Goal: Transaction & Acquisition: Purchase product/service

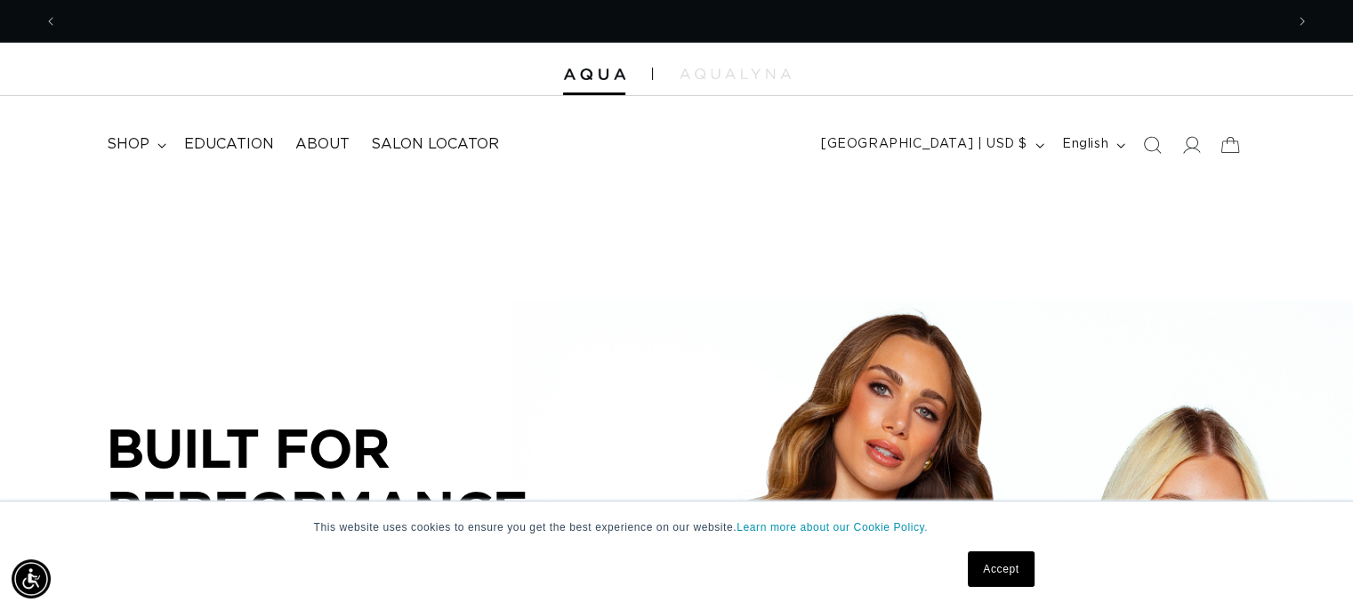
scroll to position [0, 2453]
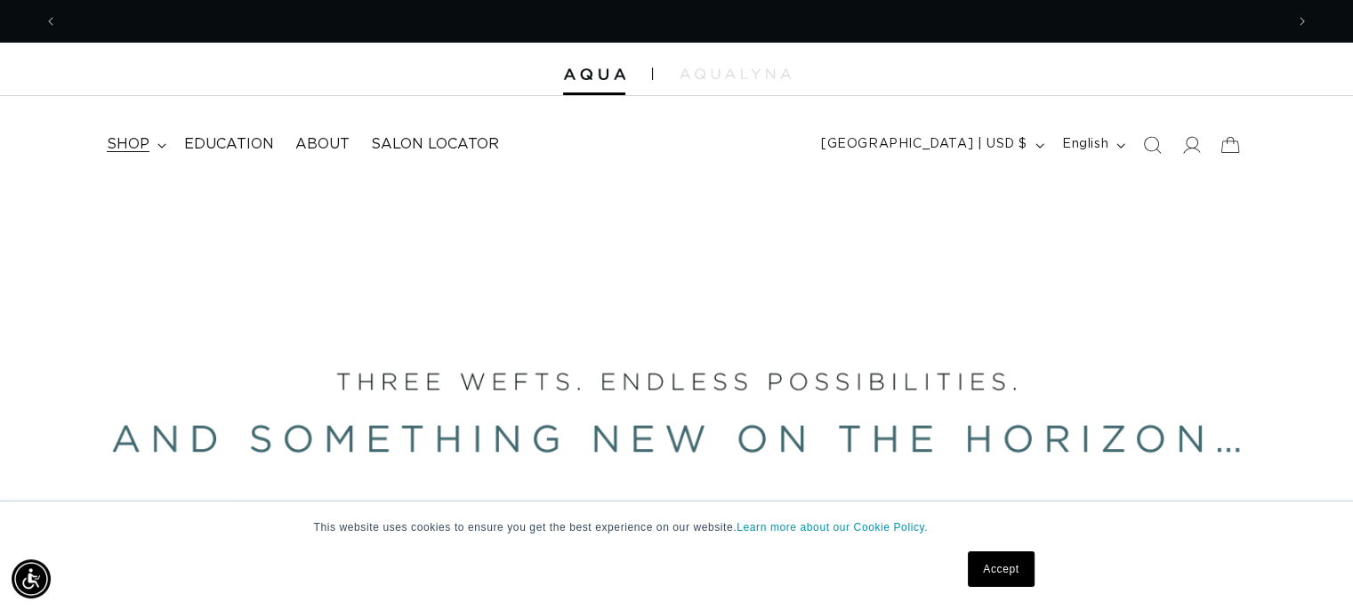
click at [146, 145] on span "shop" at bounding box center [128, 144] width 43 height 19
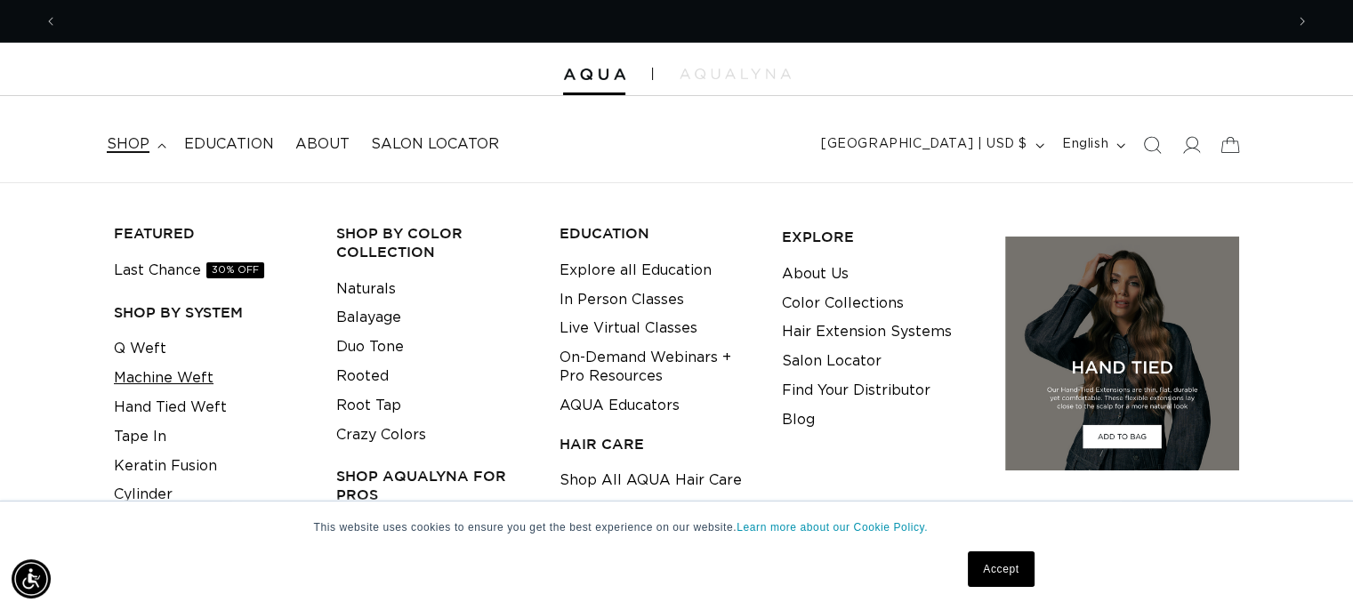
scroll to position [0, 0]
click at [193, 380] on link "Machine Weft" at bounding box center [164, 378] width 100 height 29
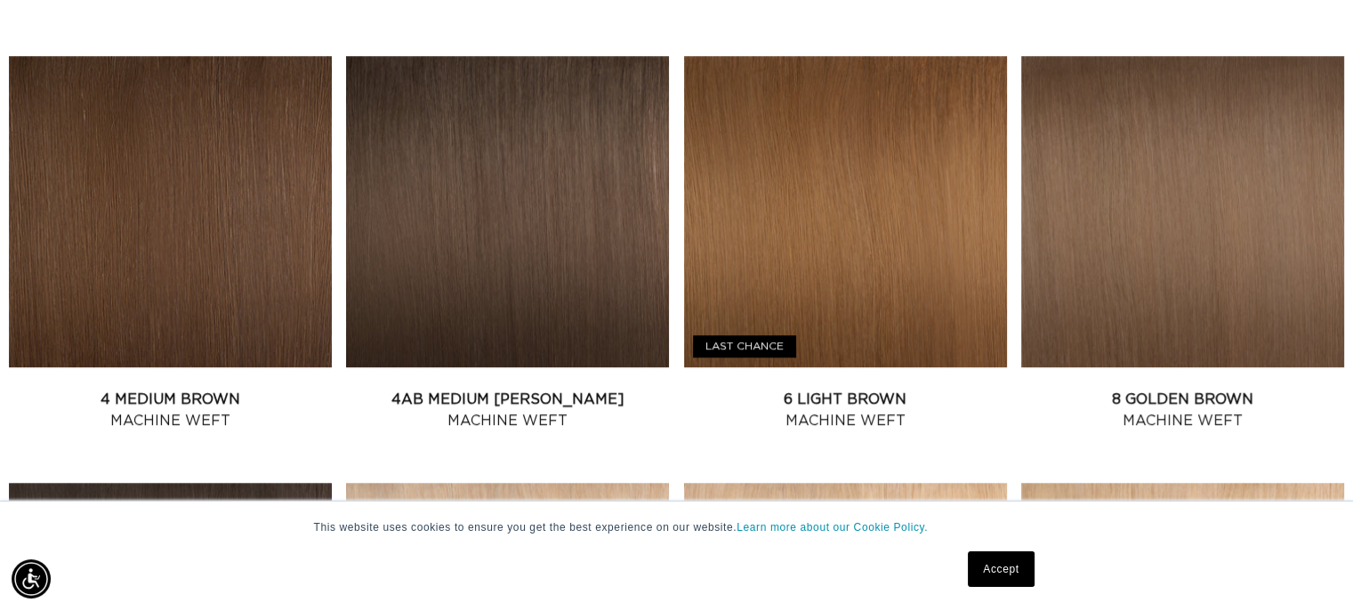
scroll to position [1116, 0]
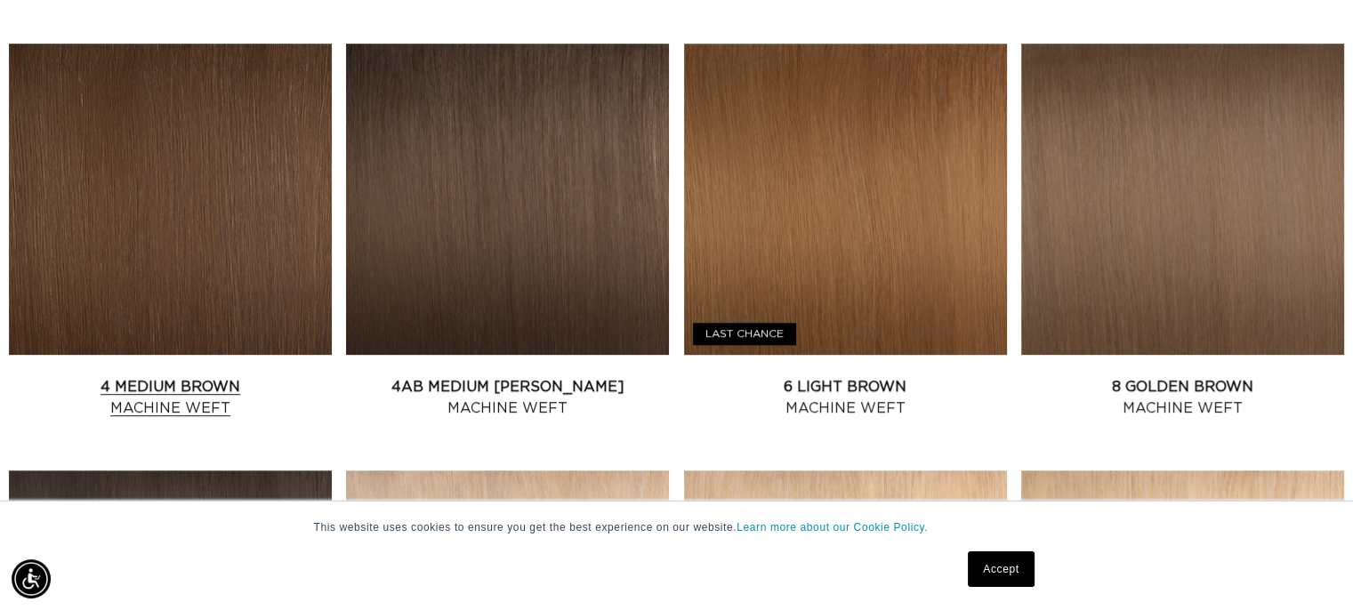
click at [139, 376] on link "4 Medium Brown Machine Weft" at bounding box center [170, 397] width 323 height 43
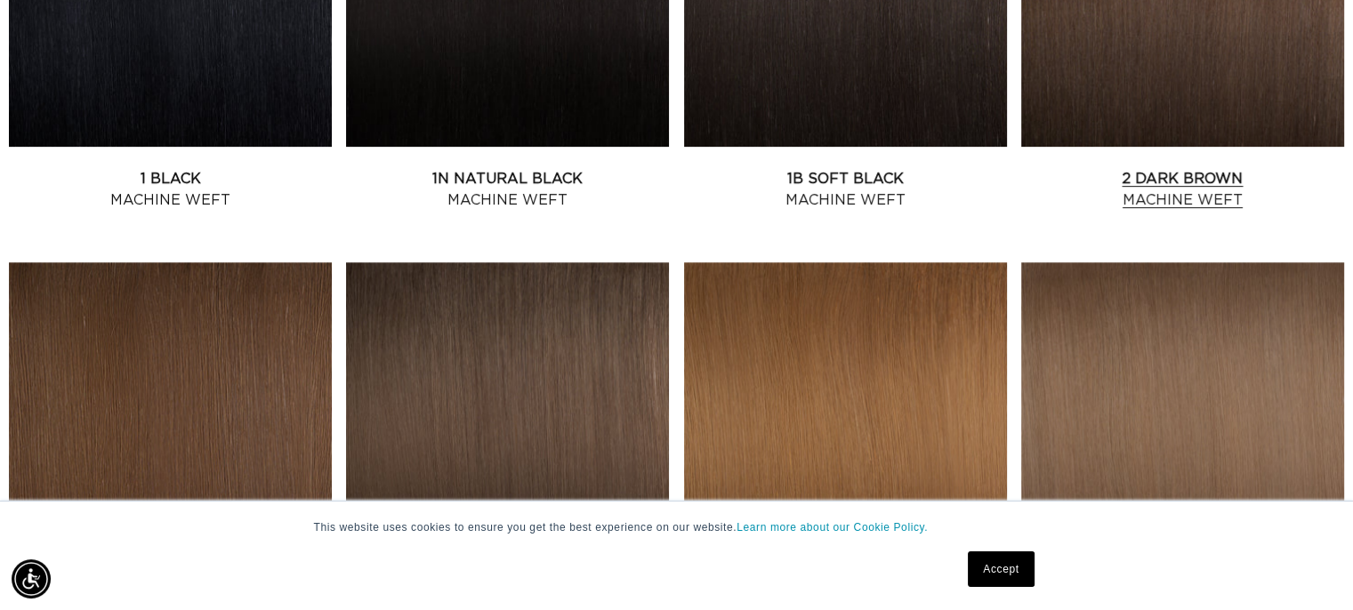
scroll to position [0, 1227]
click at [1145, 168] on link "2 Dark Brown Machine Weft" at bounding box center [1182, 189] width 323 height 43
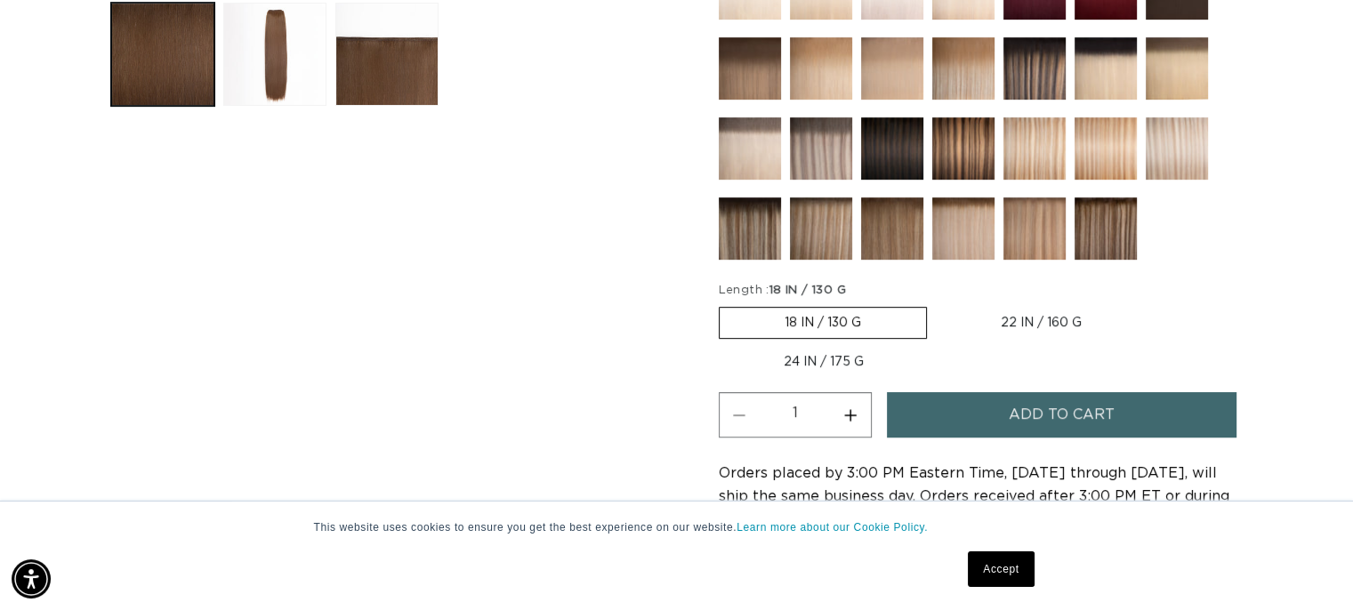
scroll to position [0, 2453]
drag, startPoint x: 964, startPoint y: 442, endPoint x: 792, endPoint y: 355, distance: 193.4
click at [792, 355] on label "24 IN / 175 G Variant sold out or unavailable" at bounding box center [824, 362] width 210 height 30
click at [1156, 304] on input "24 IN / 175 G Variant sold out or unavailable" at bounding box center [1156, 303] width 1 height 1
radio input "true"
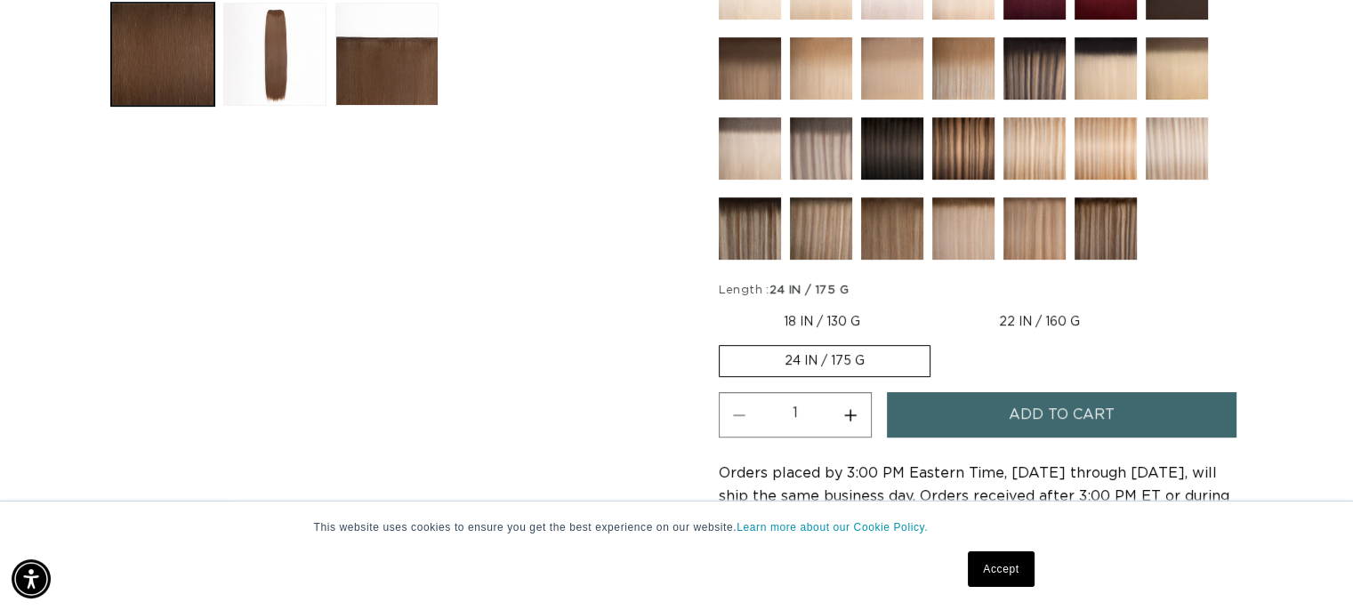
click at [1052, 409] on span "Add to cart" at bounding box center [1062, 414] width 106 height 45
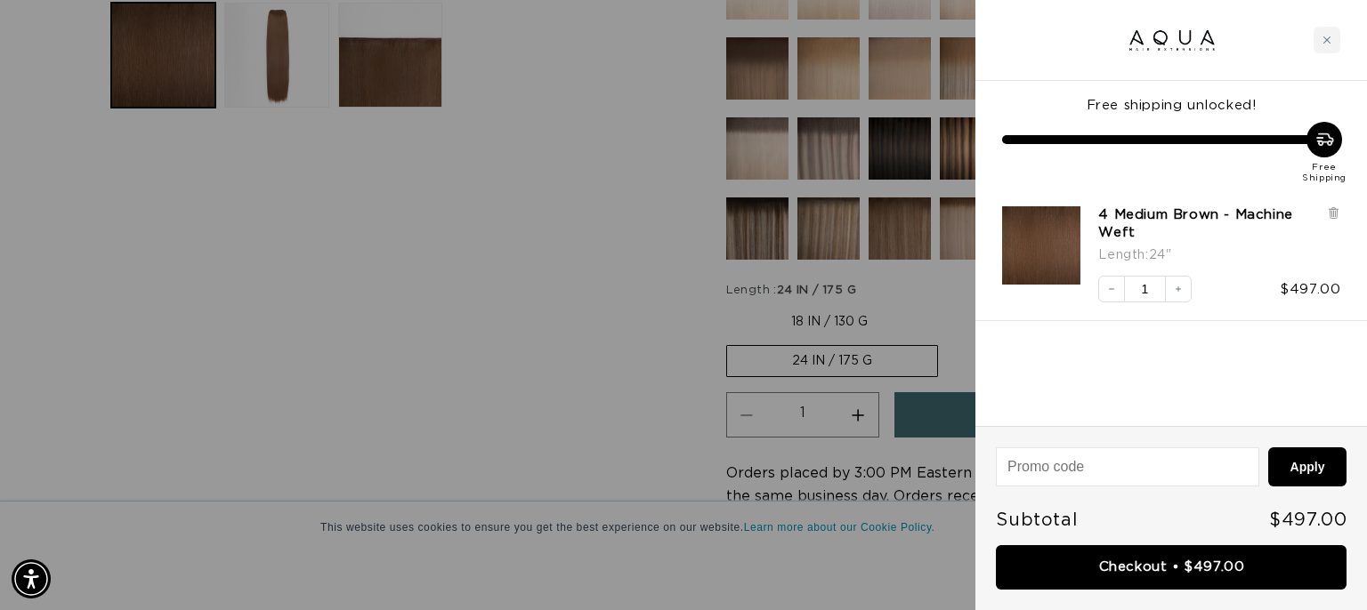
scroll to position [0, 1240]
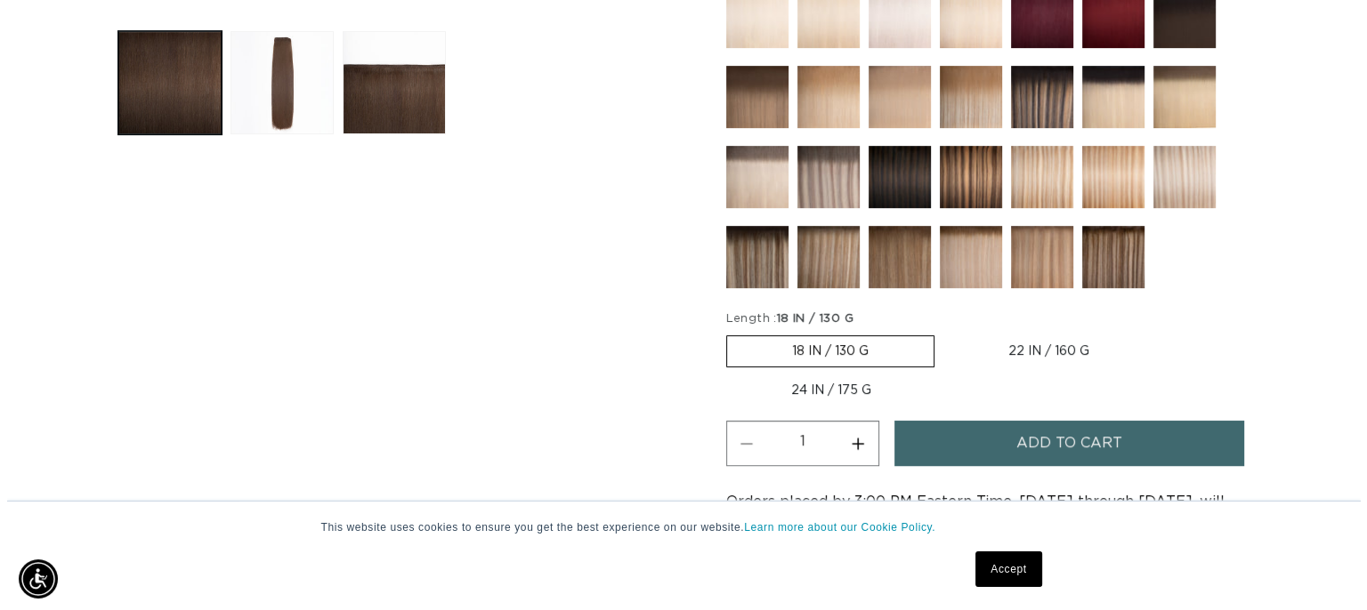
scroll to position [0, 1227]
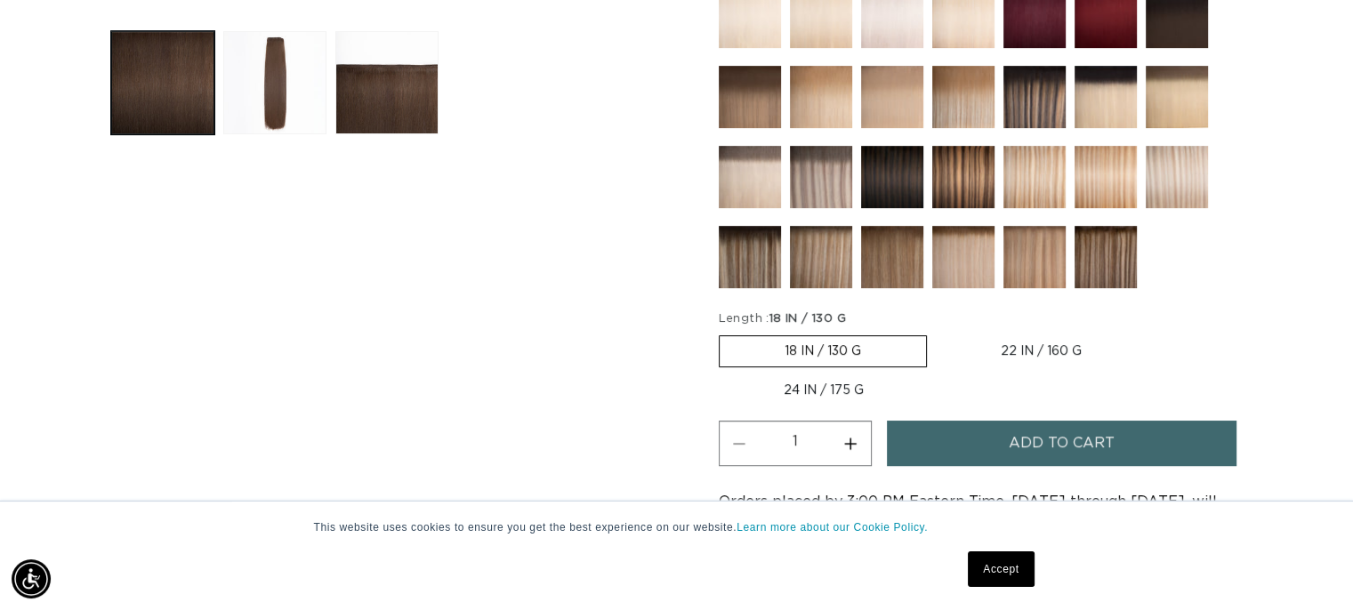
click at [854, 384] on label "24 IN / 175 G Variant sold out or unavailable" at bounding box center [824, 390] width 210 height 30
click at [1156, 333] on input "24 IN / 175 G Variant sold out or unavailable" at bounding box center [1156, 332] width 1 height 1
radio input "true"
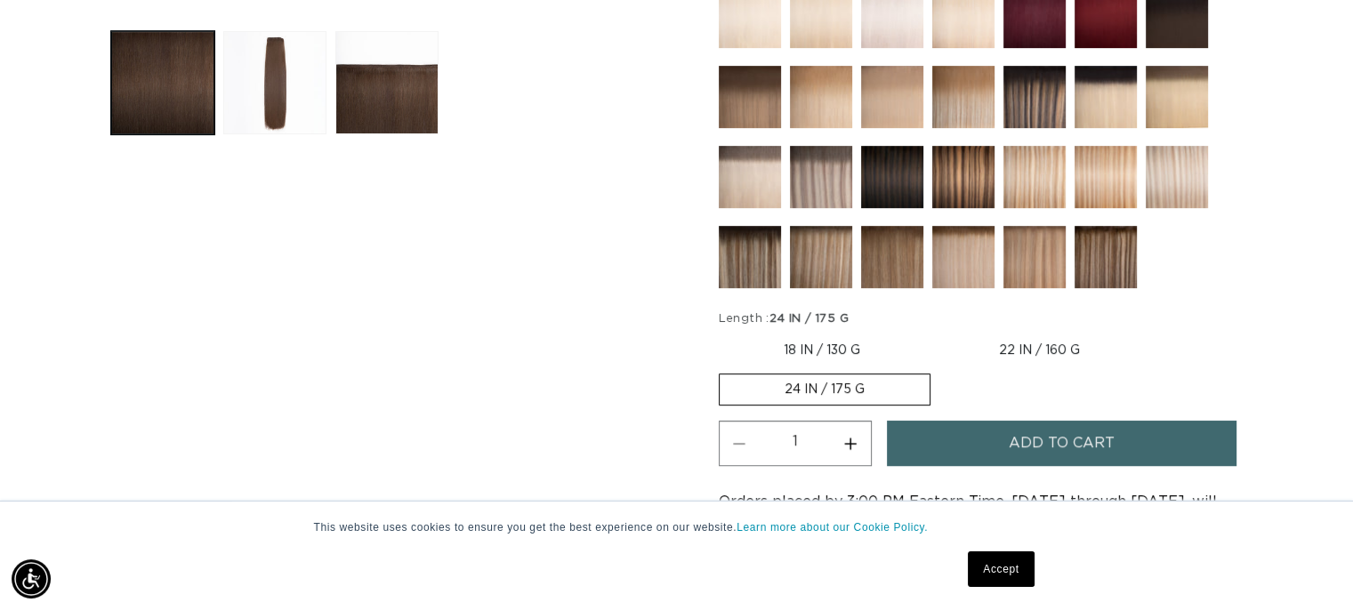
click at [1064, 440] on span "Add to cart" at bounding box center [1062, 443] width 106 height 45
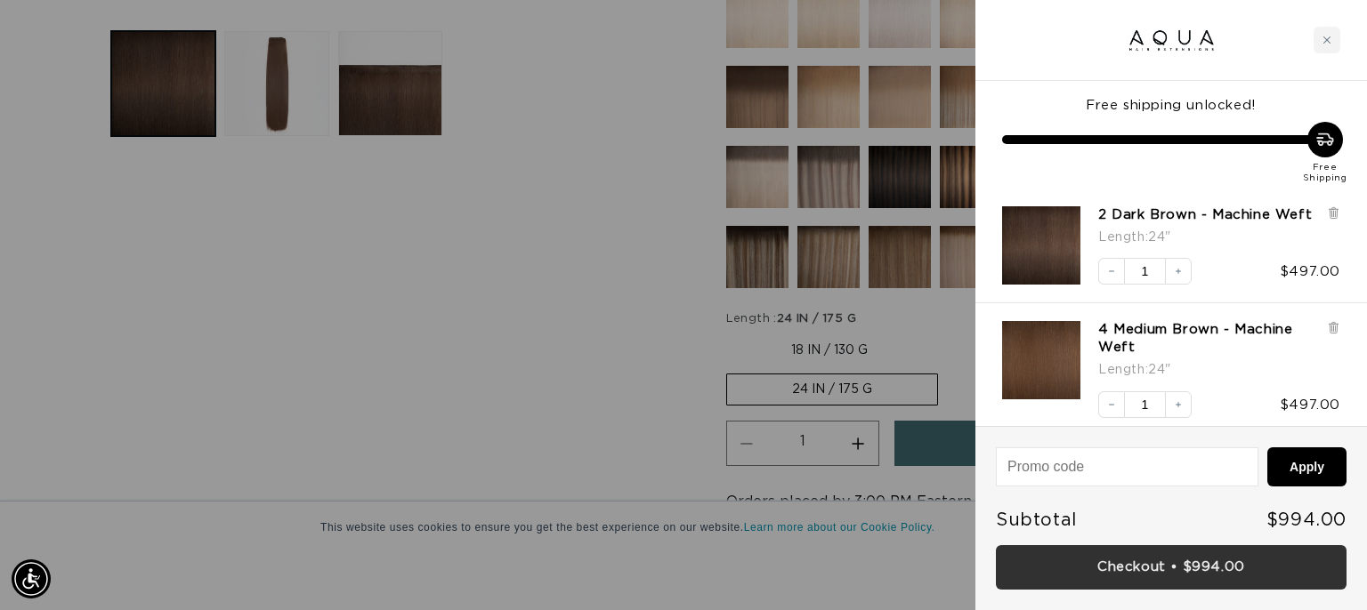
click at [1158, 568] on link "Checkout • $994.00" at bounding box center [1171, 567] width 351 height 45
